Goal: Information Seeking & Learning: Learn about a topic

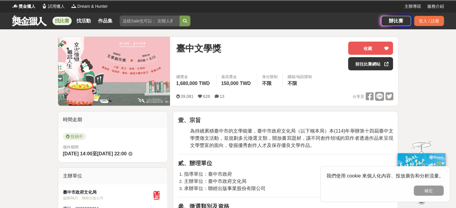
click at [61, 22] on link "找比賽" at bounding box center [61, 21] width 19 height 8
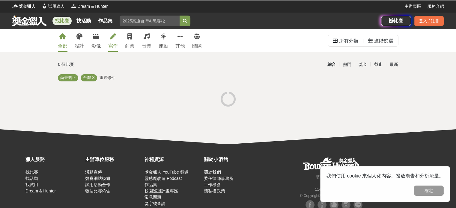
click at [114, 45] on div "寫作" at bounding box center [113, 46] width 10 height 7
click at [392, 64] on div "最新" at bounding box center [394, 64] width 16 height 10
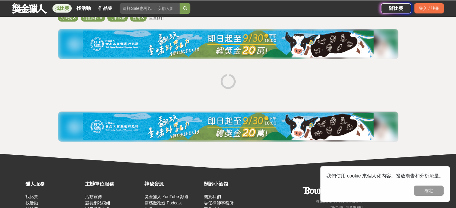
scroll to position [30, 0]
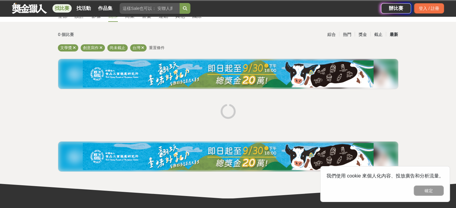
click at [392, 34] on div "最新" at bounding box center [394, 34] width 16 height 10
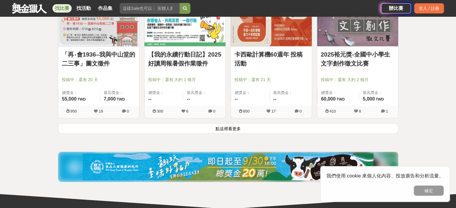
scroll to position [780, 0]
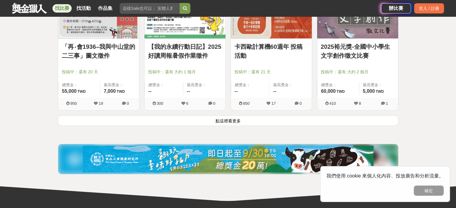
click at [224, 119] on button "點這裡看更多" at bounding box center [228, 120] width 341 height 10
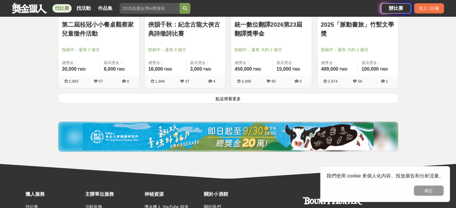
scroll to position [1619, 0]
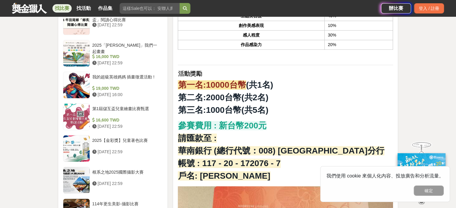
scroll to position [660, 0]
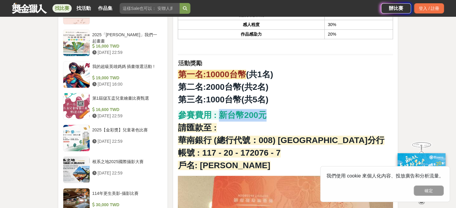
drag, startPoint x: 271, startPoint y: 111, endPoint x: 221, endPoint y: 113, distance: 50.4
click at [221, 113] on p "參賽費用 : 新台幣200元 請匯款至 : 華南銀行 (總行代號：008) [GEOGRAPHIC_DATA]分行 帳號 : 117 - 20 - 17207…" at bounding box center [285, 140] width 215 height 63
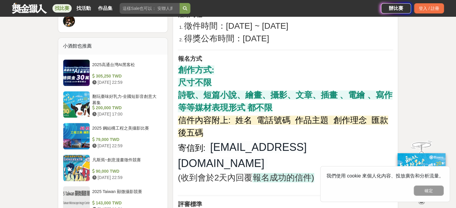
scroll to position [450, 0]
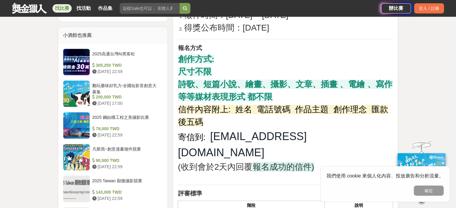
drag, startPoint x: 284, startPoint y: 107, endPoint x: 250, endPoint y: 75, distance: 46.5
click at [250, 75] on p "創作方式: 尺寸不限 詩歌、短篇小說、繪畫、攝影、文章、插畫 、電繪 、寫作 等等媒材表現形式 都不限 信件內容附上: 姓名 電話號碼 作品主題 創作理念 匯…" at bounding box center [285, 116] width 215 height 127
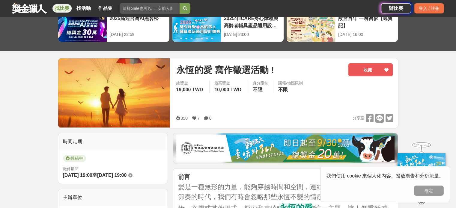
scroll to position [30, 0]
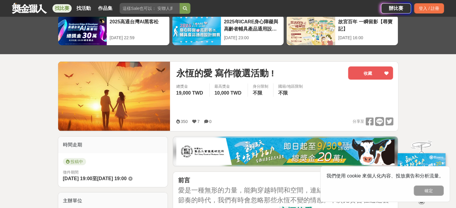
click at [176, 73] on span "永恆的愛 寫作徵選活動 !" at bounding box center [225, 73] width 98 height 13
copy div "lore ipsumd ! si ame 99,989 CON adip 88,218 ELI sedd ei te/inci ut 665 6 3 lab …"
